Goal: Complete application form

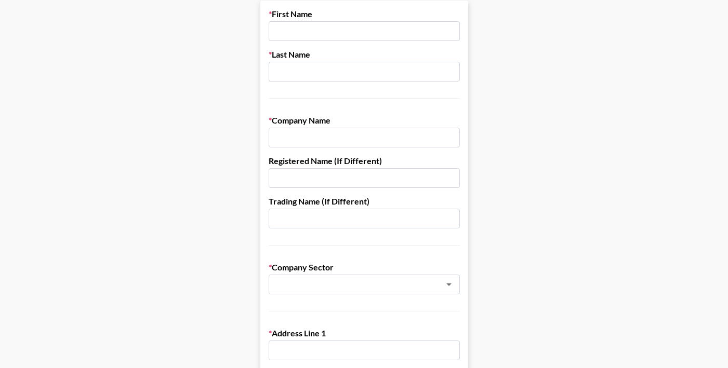
scroll to position [66, 0]
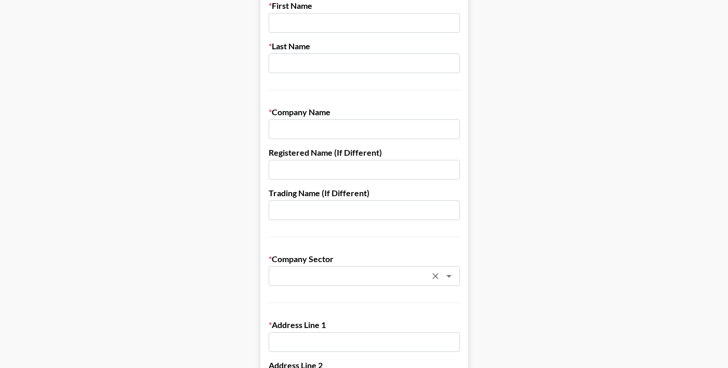
click at [352, 278] on input "text" at bounding box center [350, 277] width 151 height 12
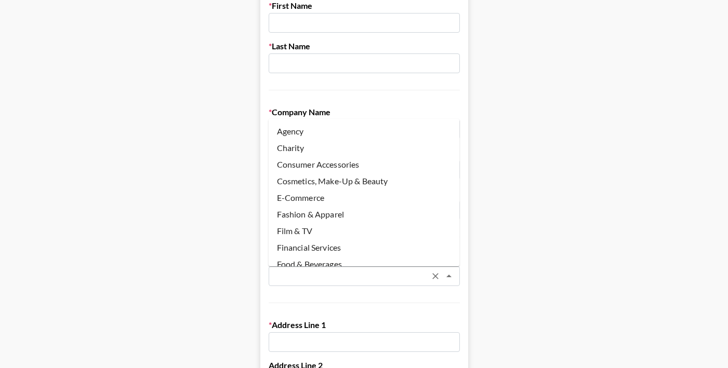
click at [352, 278] on input "text" at bounding box center [350, 277] width 151 height 12
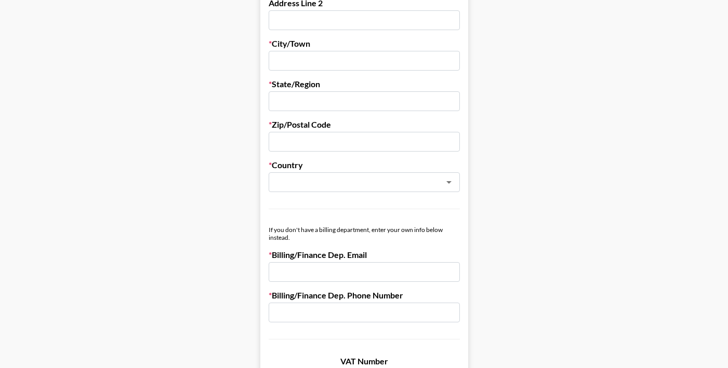
scroll to position [430, 0]
click at [341, 264] on input "email" at bounding box center [364, 271] width 191 height 20
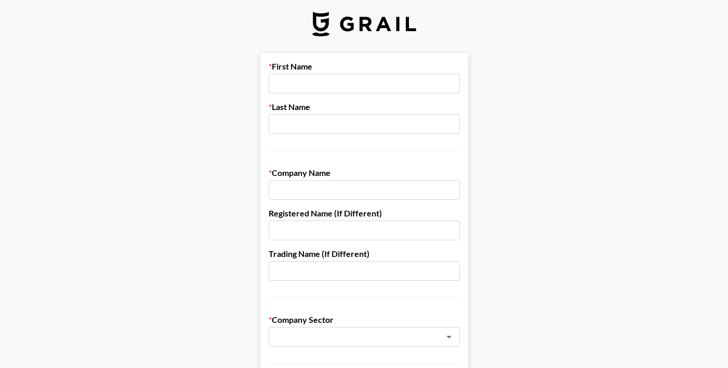
scroll to position [0, 0]
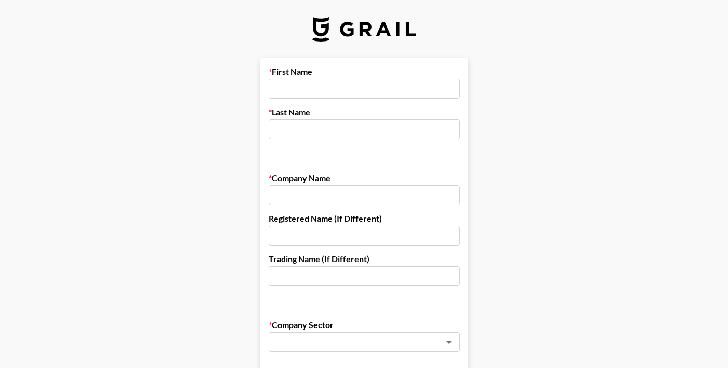
click at [379, 95] on input "text" at bounding box center [364, 89] width 191 height 20
click at [362, 193] on input "text" at bounding box center [364, 195] width 191 height 20
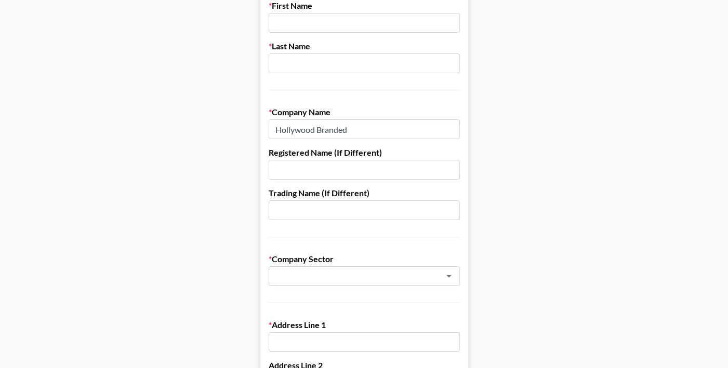
scroll to position [72, 0]
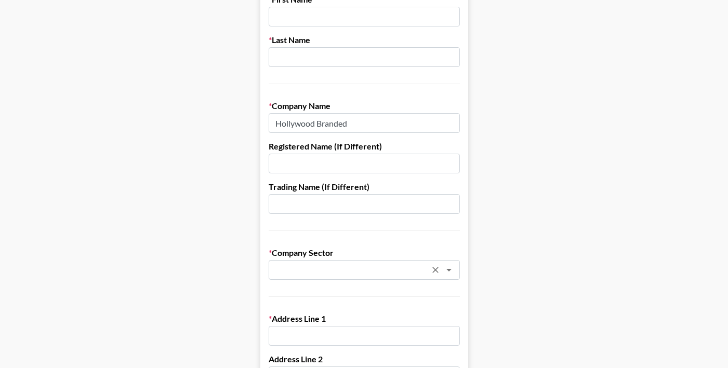
click at [324, 278] on div "​" at bounding box center [364, 270] width 191 height 20
type input "Hollywood Branded"
click at [293, 292] on li "Agency" at bounding box center [364, 292] width 191 height 17
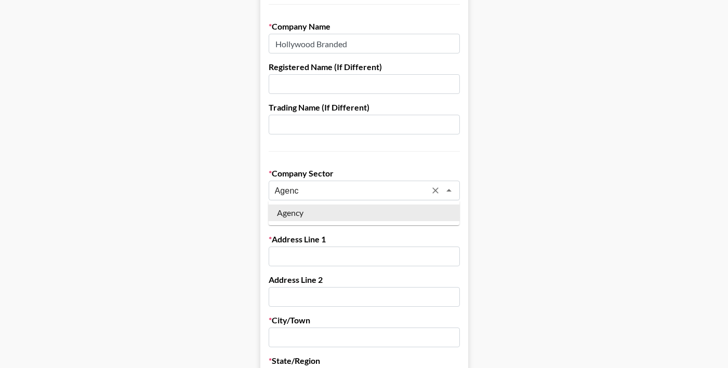
scroll to position [152, 0]
type input "A"
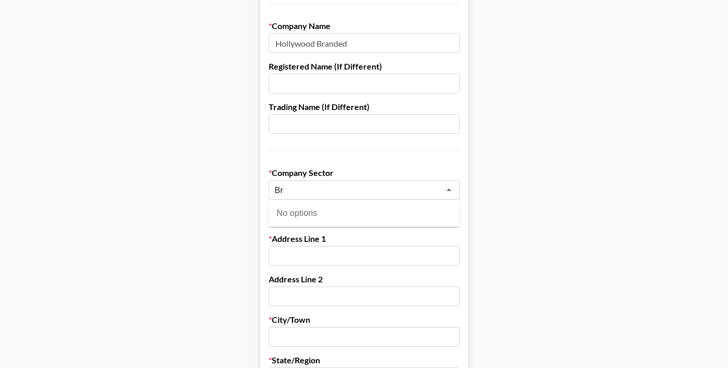
type input "B"
click at [321, 214] on li "Agency" at bounding box center [364, 212] width 191 height 17
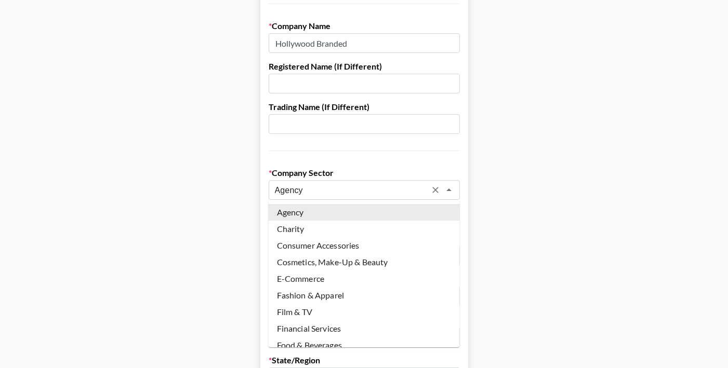
click at [325, 190] on input "Agency" at bounding box center [350, 190] width 151 height 12
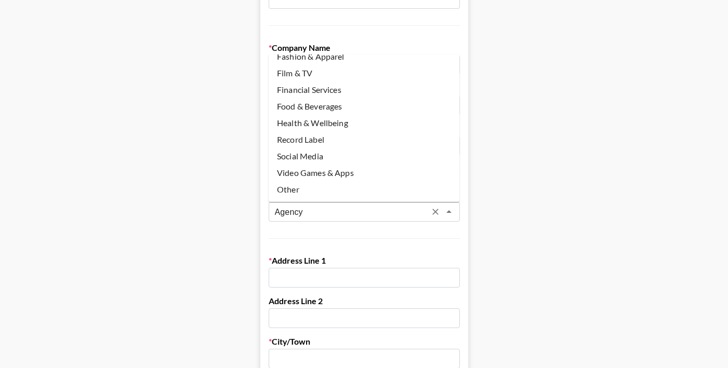
scroll to position [133, 0]
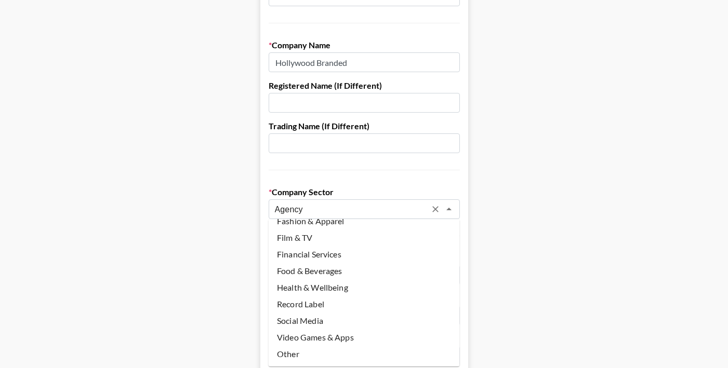
type input "Agency"
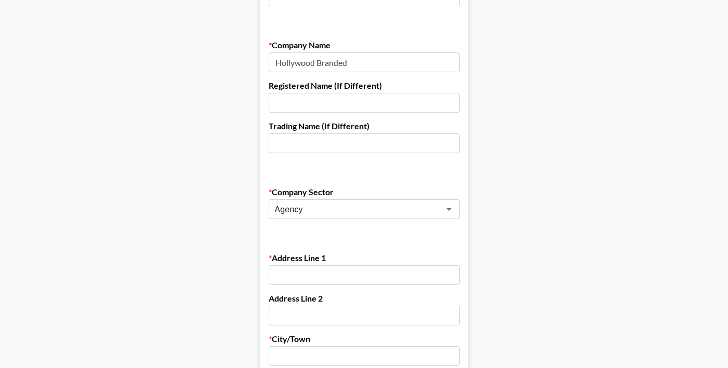
click at [538, 163] on main "First Name Last Name Company Name Hollywood Branded Registered Name (If Differe…" at bounding box center [363, 373] width 711 height 897
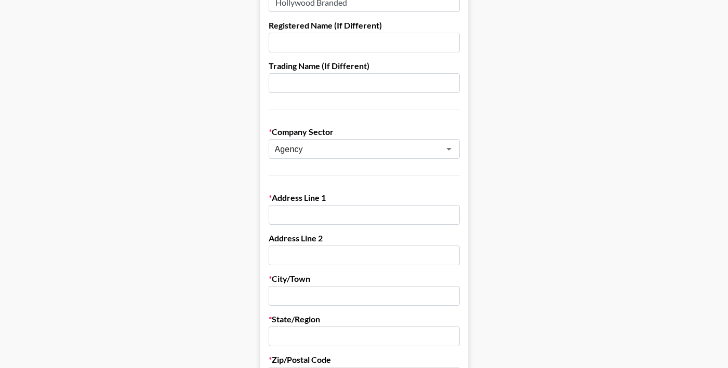
scroll to position [211, 0]
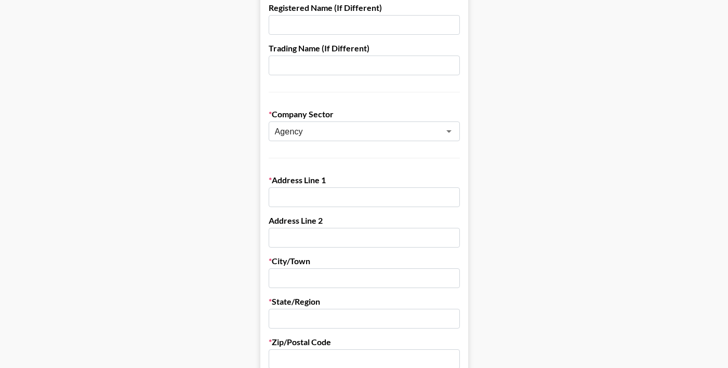
click at [386, 197] on input "text" at bounding box center [364, 198] width 191 height 20
paste input "[STREET_ADDRESS]"
drag, startPoint x: 330, startPoint y: 200, endPoint x: 386, endPoint y: 202, distance: 55.1
click at [386, 202] on input "[STREET_ADDRESS]" at bounding box center [364, 198] width 191 height 20
type input "[STREET_ADDRESS]"
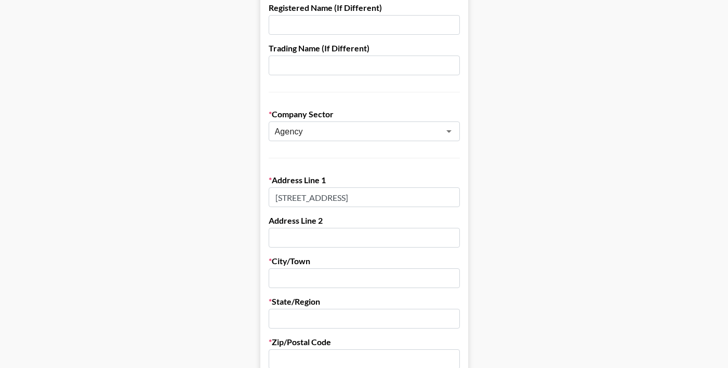
click at [346, 270] on input "text" at bounding box center [364, 279] width 191 height 20
paste input "[GEOGRAPHIC_DATA]"
type input "[GEOGRAPHIC_DATA]"
click at [333, 316] on input "text" at bounding box center [364, 319] width 191 height 20
type input "c"
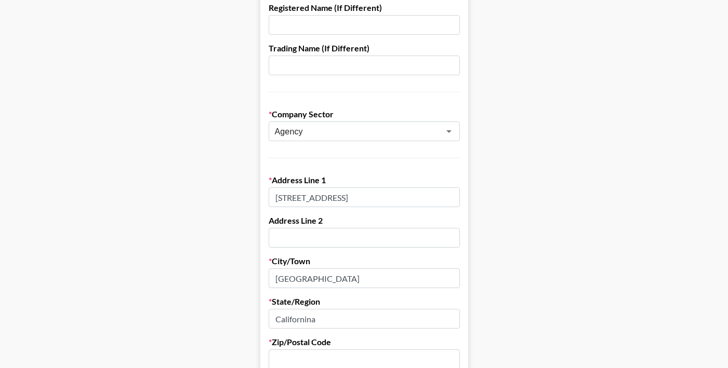
type input "Californina"
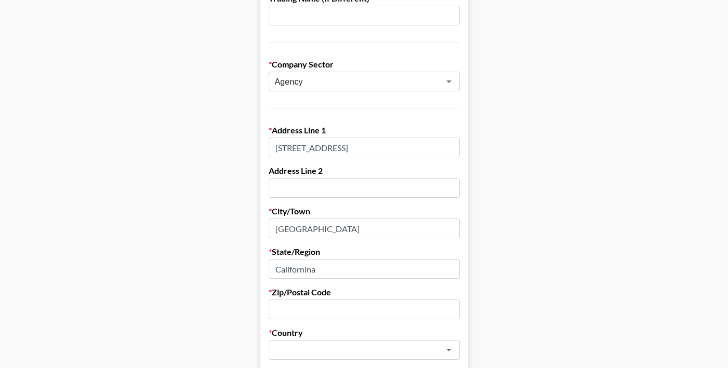
scroll to position [275, 0]
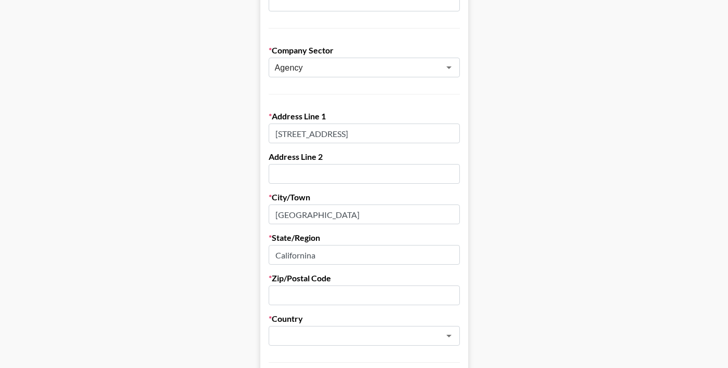
drag, startPoint x: 331, startPoint y: 258, endPoint x: 249, endPoint y: 257, distance: 81.6
click at [249, 257] on main "First Name Last Name Company Name Hollywood Branded Registered Name (If Differe…" at bounding box center [363, 231] width 711 height 897
type input "CA"
click at [320, 294] on input "text" at bounding box center [364, 296] width 191 height 20
type input "90277"
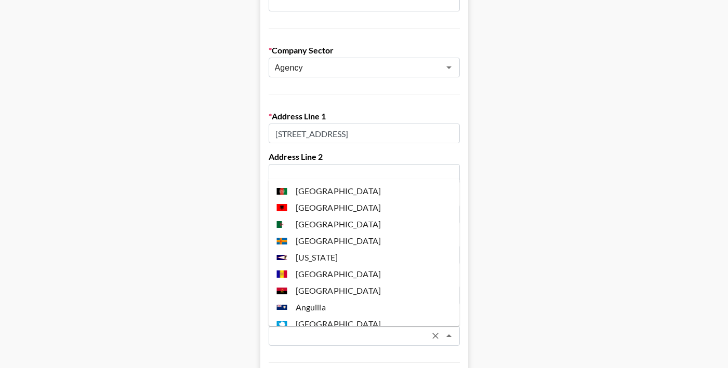
click at [329, 338] on input "text" at bounding box center [350, 336] width 151 height 12
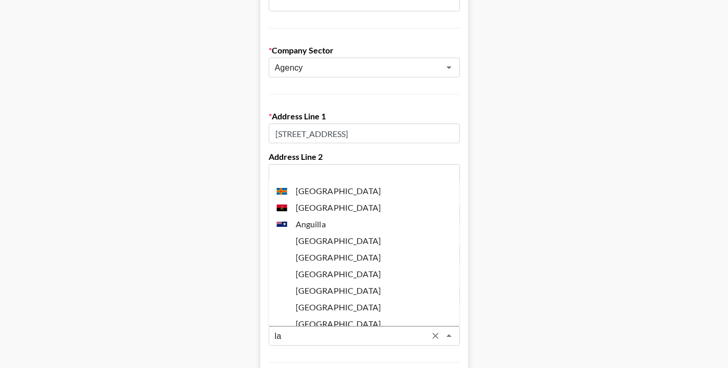
type input "l"
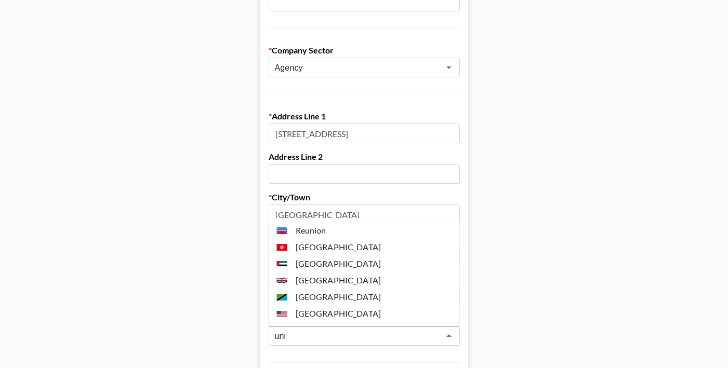
click at [314, 317] on li "[GEOGRAPHIC_DATA]" at bounding box center [364, 313] width 191 height 17
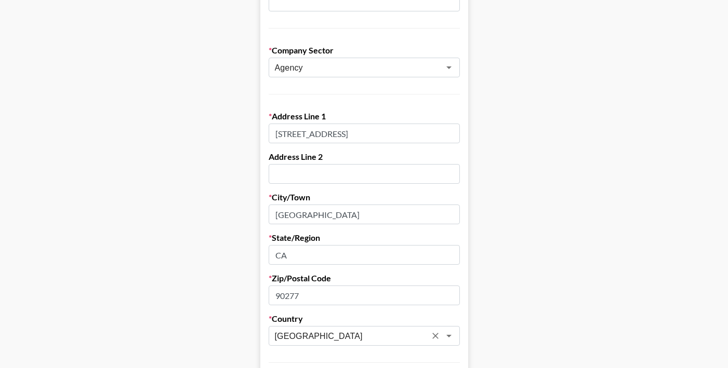
type input "[GEOGRAPHIC_DATA]"
drag, startPoint x: 453, startPoint y: 135, endPoint x: 336, endPoint y: 133, distance: 117.4
click at [335, 135] on input "[STREET_ADDRESS]" at bounding box center [364, 134] width 191 height 20
type input "[STREET_ADDRESS]"
click at [380, 196] on label "City/Town" at bounding box center [364, 197] width 191 height 10
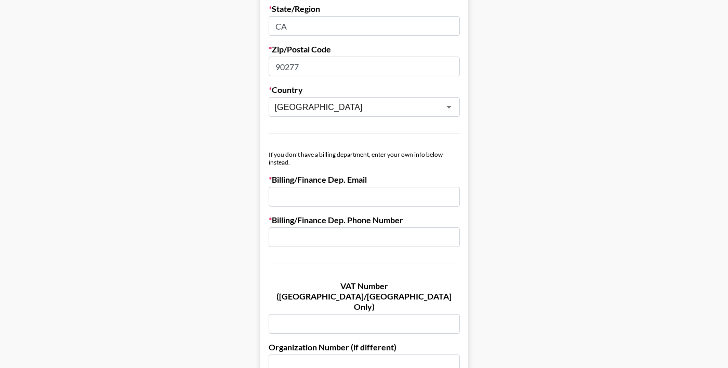
scroll to position [540, 0]
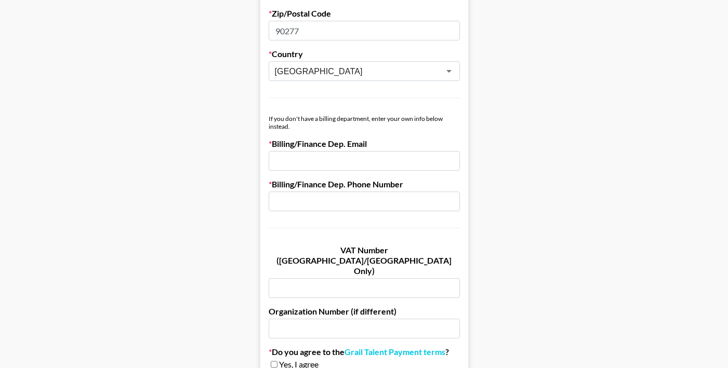
click at [388, 164] on input "email" at bounding box center [364, 161] width 191 height 20
paste input "[EMAIL_ADDRESS][DOMAIN_NAME]"
type input "[EMAIL_ADDRESS][DOMAIN_NAME]"
click at [422, 204] on input "text" at bounding box center [364, 202] width 191 height 20
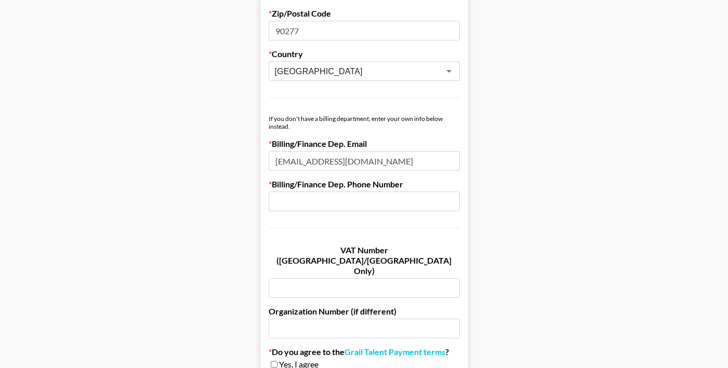
paste input "[PHONE_NUMBER]"
type input "[PHONE_NUMBER]"
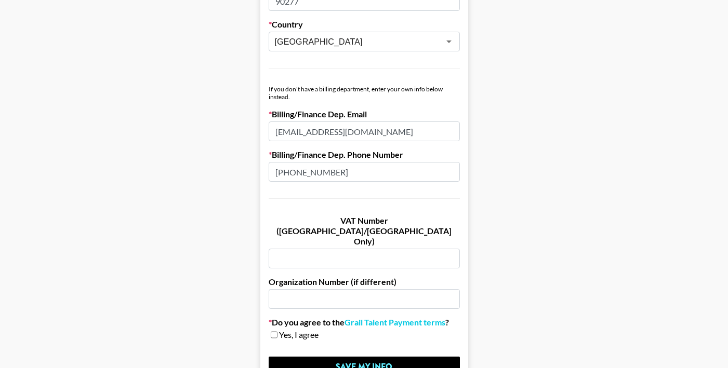
scroll to position [564, 0]
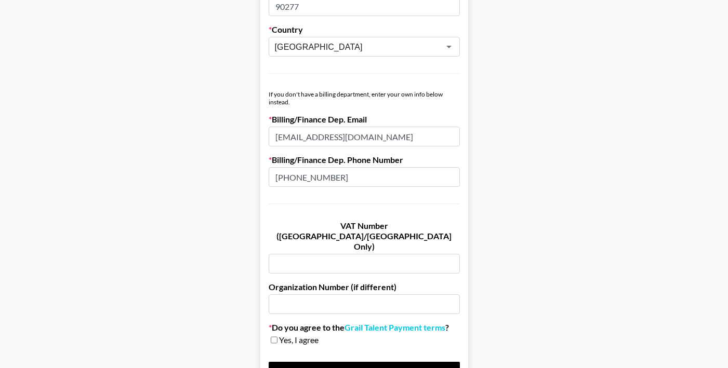
click at [274, 337] on input "checkbox" at bounding box center [274, 340] width 7 height 7
checkbox input "true"
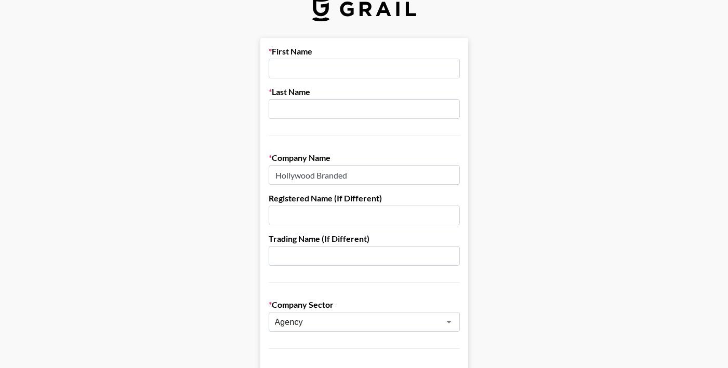
scroll to position [0, 0]
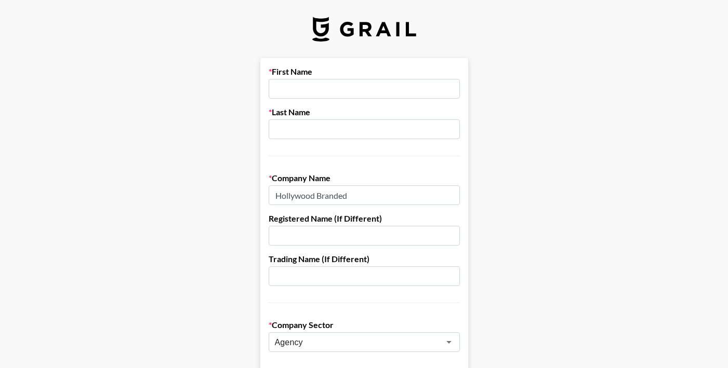
click at [280, 88] on input "text" at bounding box center [364, 89] width 191 height 20
type input "Alyssa"
click at [284, 131] on input "text" at bounding box center [364, 129] width 191 height 20
type input "[PERSON_NAME]"
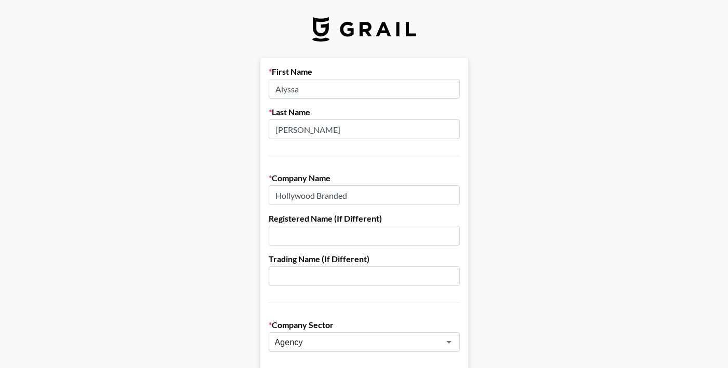
drag, startPoint x: 317, startPoint y: 92, endPoint x: 228, endPoint y: 83, distance: 90.4
drag, startPoint x: 308, startPoint y: 90, endPoint x: 303, endPoint y: 94, distance: 5.9
click at [303, 94] on input "[PERSON_NAME]" at bounding box center [364, 89] width 191 height 20
type input "Hollywood"
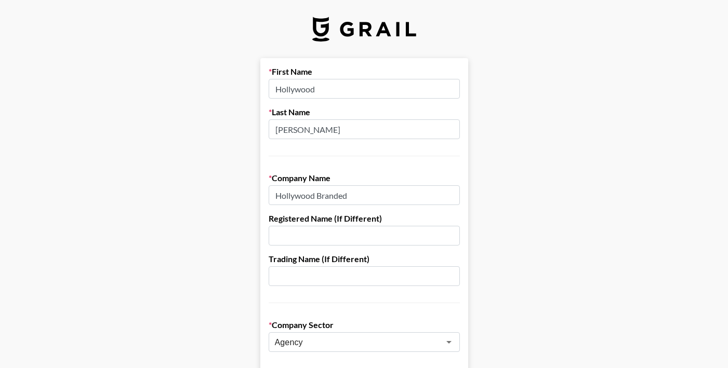
drag, startPoint x: 316, startPoint y: 130, endPoint x: 226, endPoint y: 129, distance: 89.9
type input "Branded"
click at [298, 151] on div "First Name Hollywood Last Name Branded" at bounding box center [364, 112] width 191 height 90
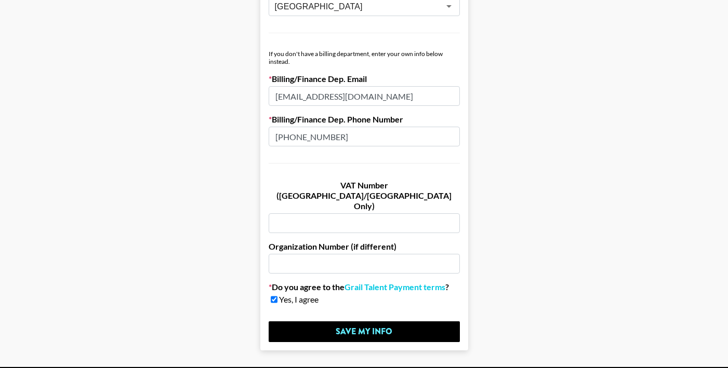
scroll to position [625, 0]
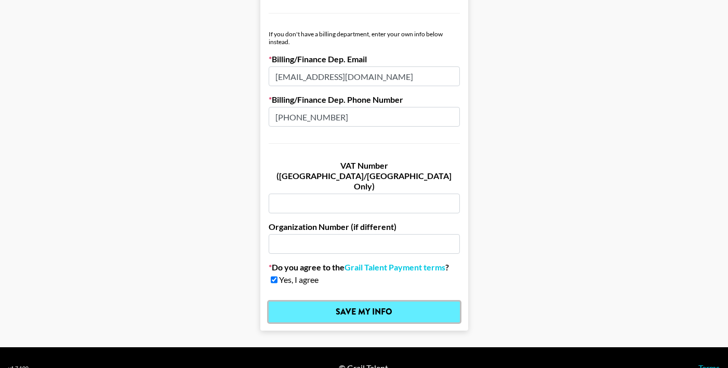
click at [320, 302] on input "Save My Info" at bounding box center [364, 312] width 191 height 21
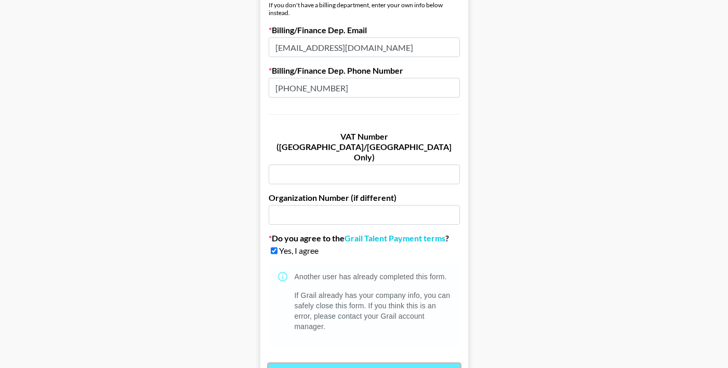
scroll to position [657, 0]
